Goal: Task Accomplishment & Management: Manage account settings

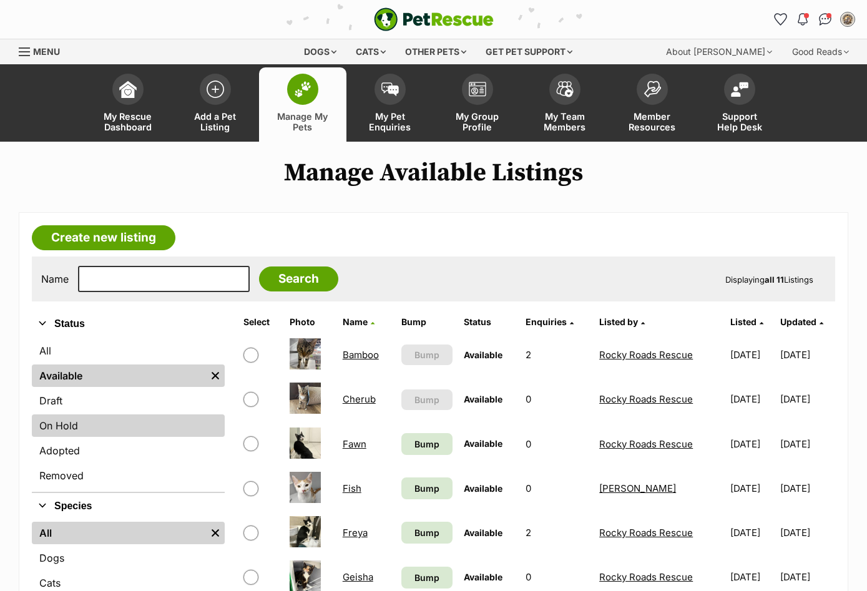
click at [70, 420] on link "On Hold" at bounding box center [128, 425] width 193 height 22
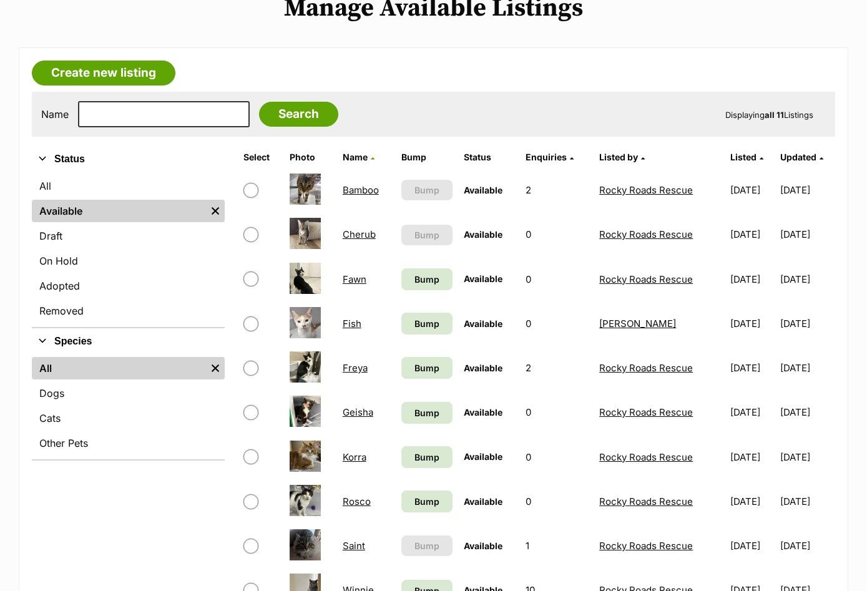
scroll to position [240, 0]
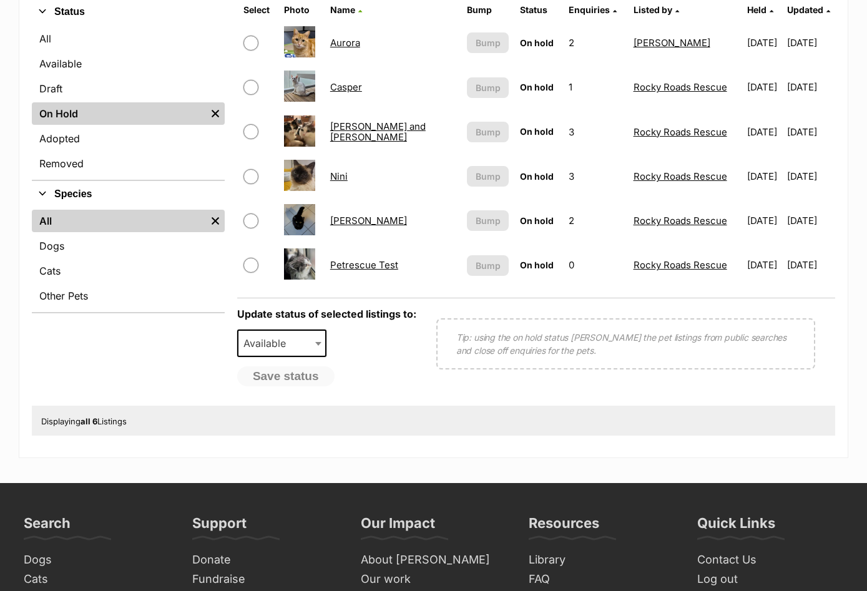
click at [250, 177] on input "checkbox" at bounding box center [250, 176] width 15 height 15
checkbox input "true"
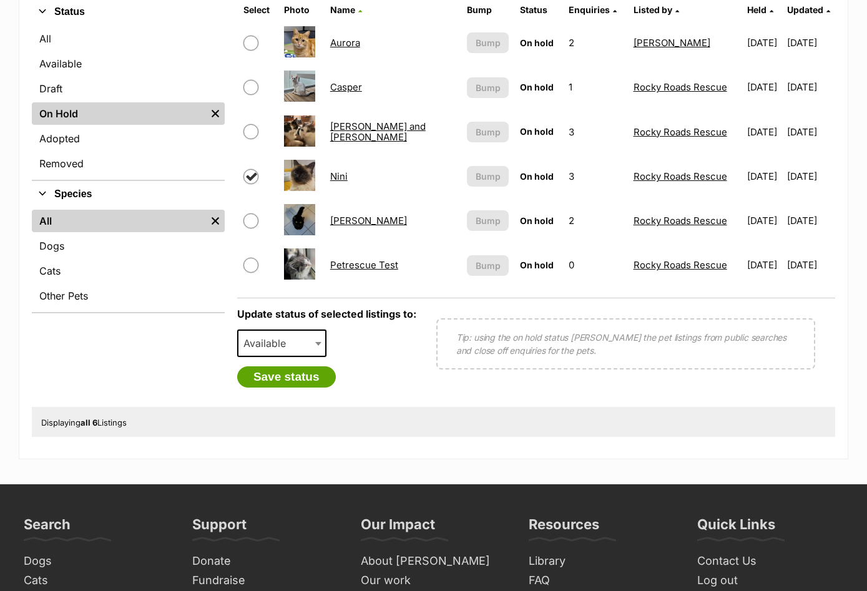
click at [266, 356] on div "Available On Hold Adopted Removed Available" at bounding box center [282, 348] width 90 height 37
click at [285, 383] on button "Save status" at bounding box center [286, 376] width 99 height 21
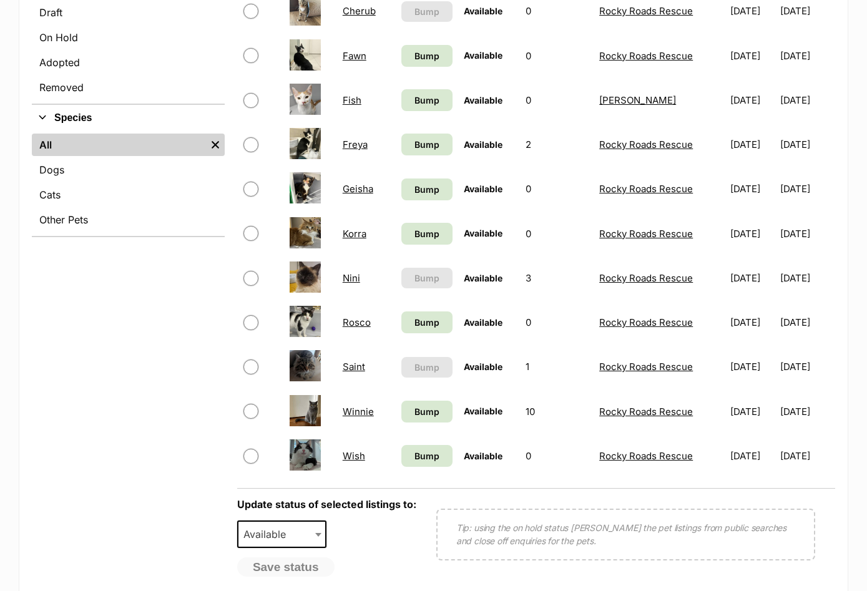
scroll to position [562, 0]
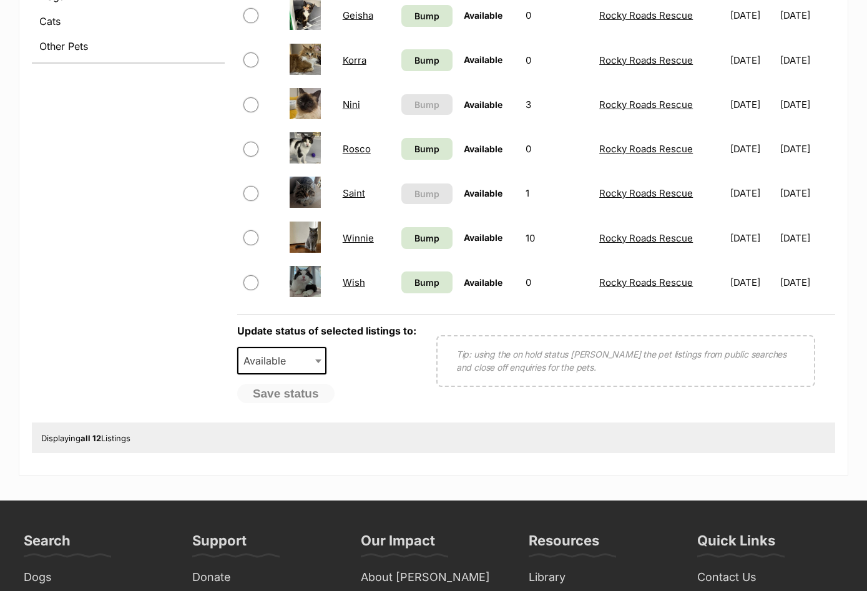
click at [247, 104] on input "checkbox" at bounding box center [250, 104] width 15 height 15
checkbox input "true"
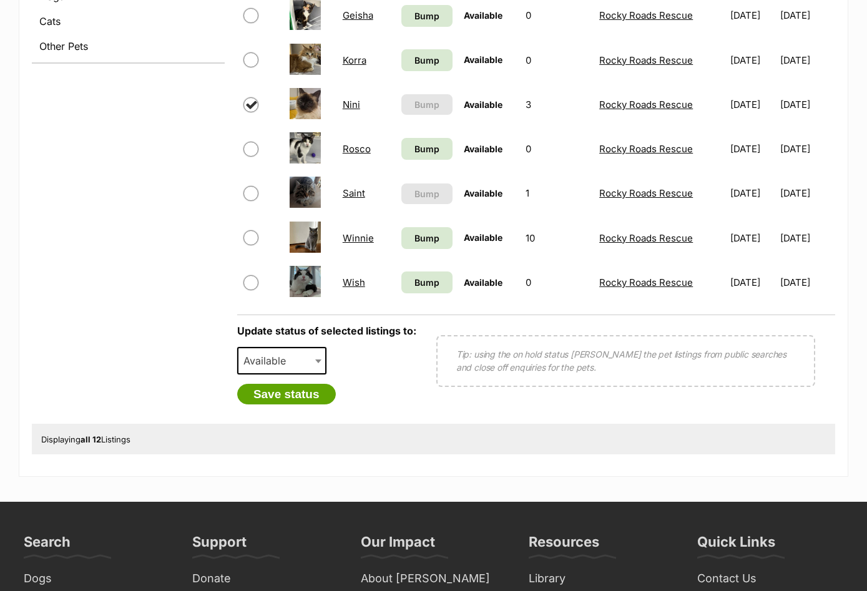
click at [258, 359] on span "Available" at bounding box center [268, 360] width 60 height 17
select select "rehomed"
click at [293, 389] on button "Save status" at bounding box center [286, 394] width 99 height 21
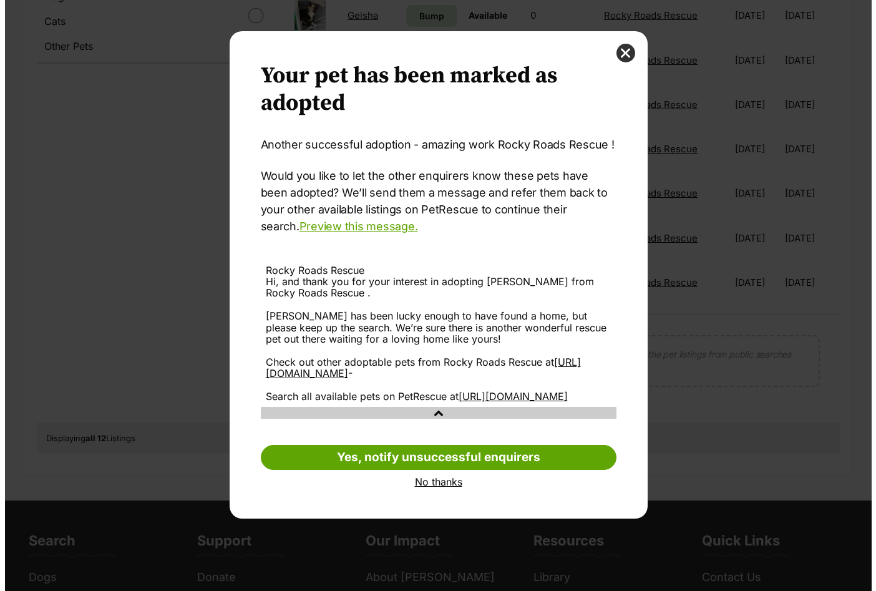
scroll to position [0, 0]
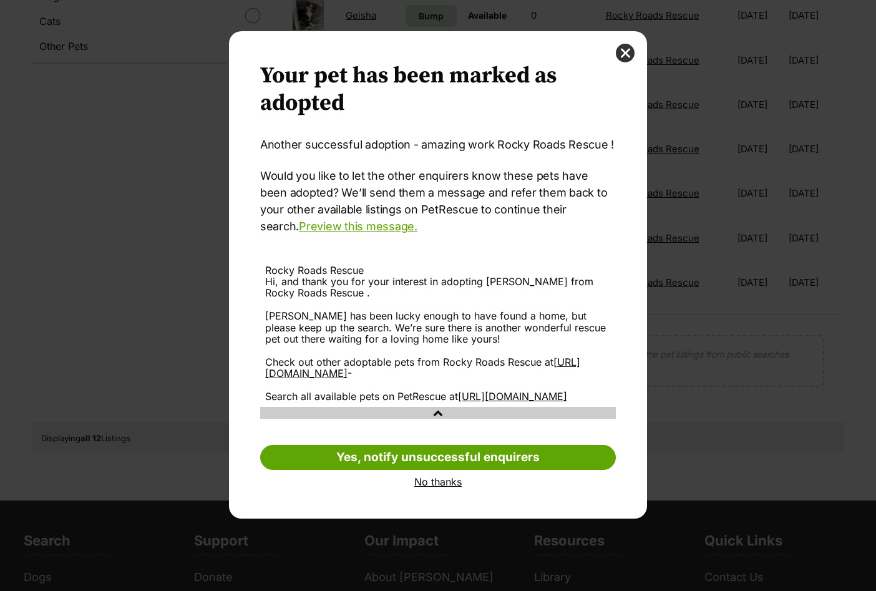
drag, startPoint x: 433, startPoint y: 463, endPoint x: 433, endPoint y: 432, distance: 31.2
click at [433, 463] on link "Yes, notify unsuccessful enquirers" at bounding box center [438, 457] width 356 height 25
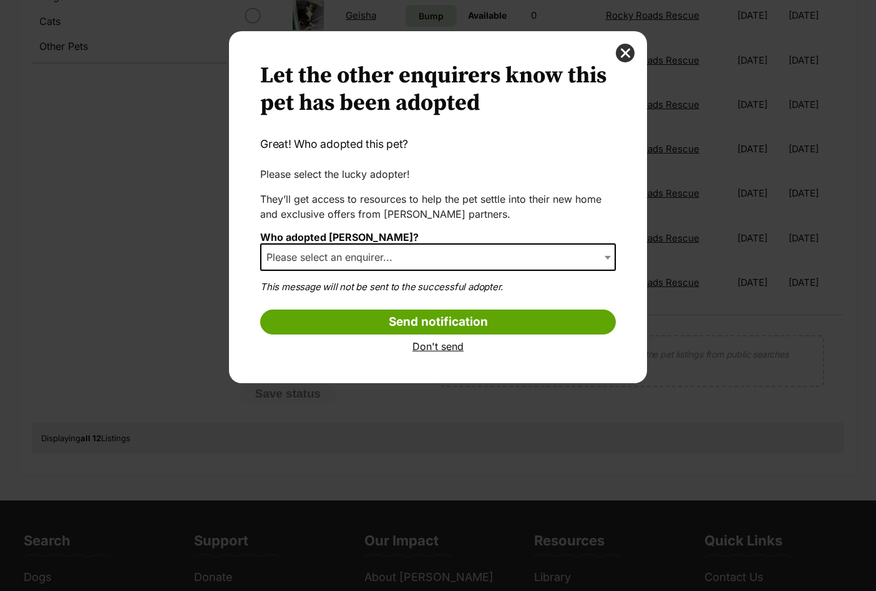
click at [359, 256] on span "Please select an enquirer..." at bounding box center [333, 256] width 144 height 17
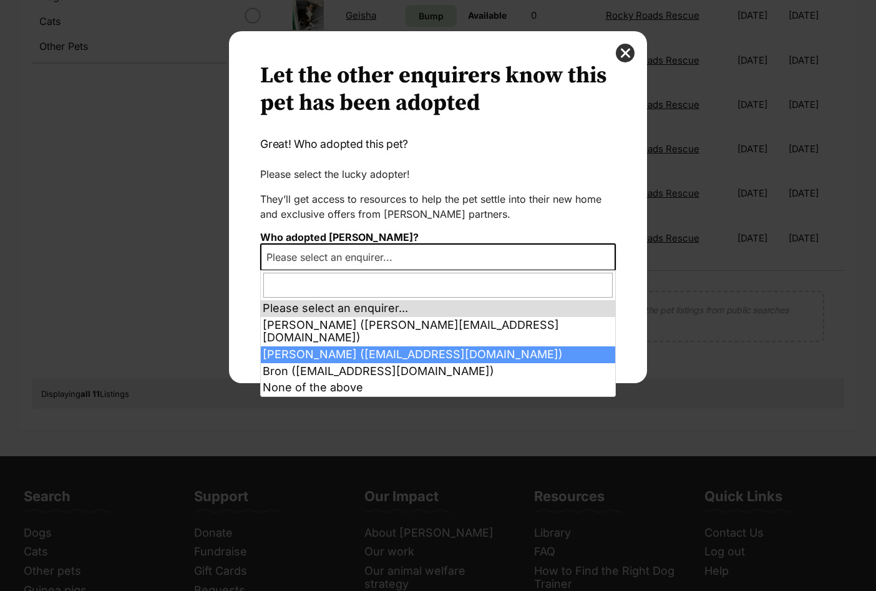
select select "2026257"
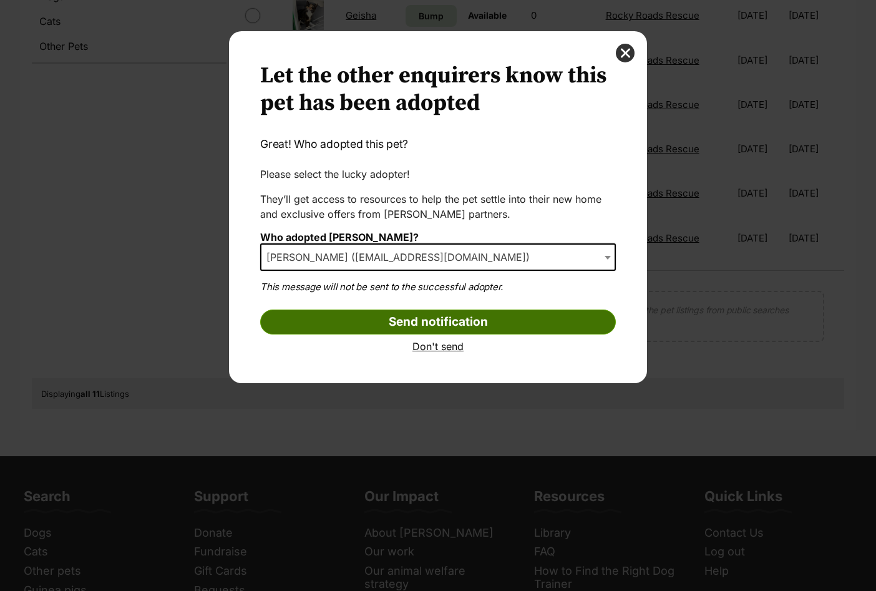
click at [431, 319] on input "Send notification" at bounding box center [438, 322] width 356 height 25
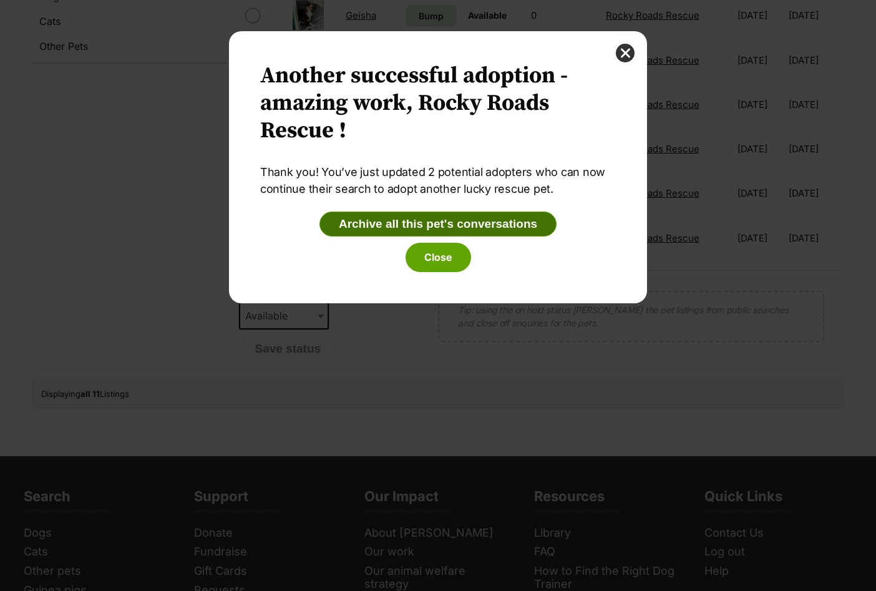
click at [433, 218] on button "Archive all this pet's conversations" at bounding box center [438, 224] width 237 height 25
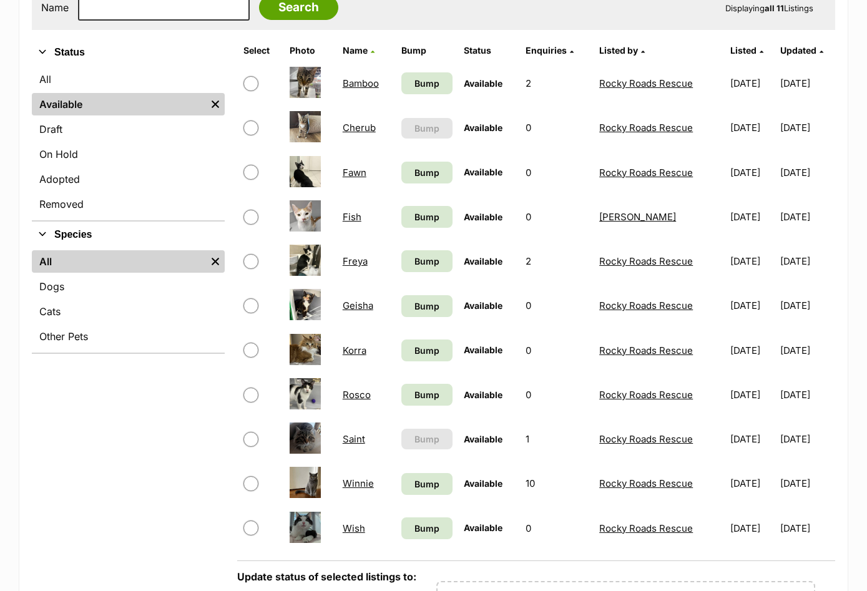
scroll to position [250, 0]
